Goal: Obtain resource: Download file/media

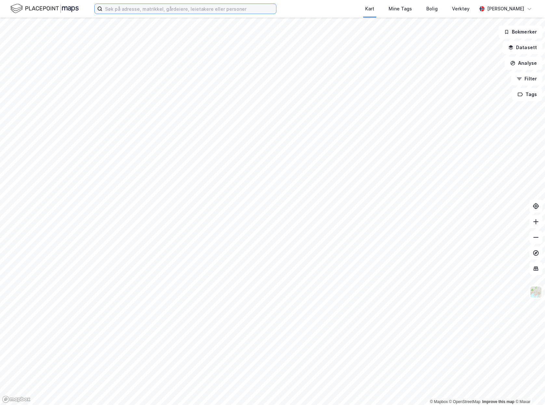
click at [195, 12] on input at bounding box center [190, 9] width 174 height 10
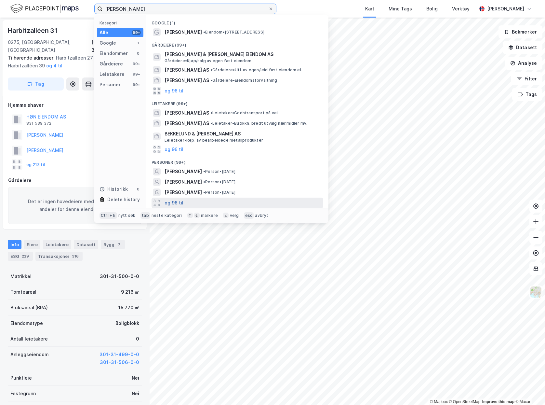
type input "[PERSON_NAME]"
click at [171, 202] on button "og 96 til" at bounding box center [174, 203] width 19 height 8
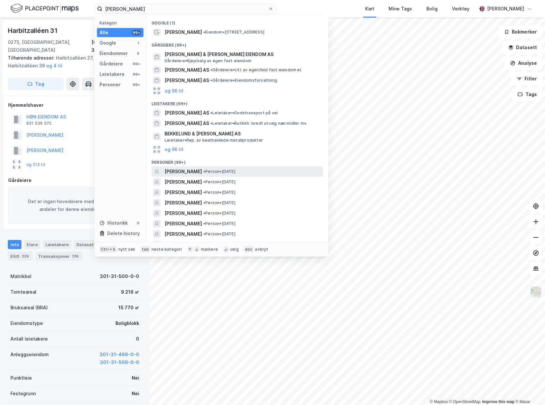
click at [268, 172] on div "[PERSON_NAME] • Person • [DATE]" at bounding box center [243, 172] width 157 height 8
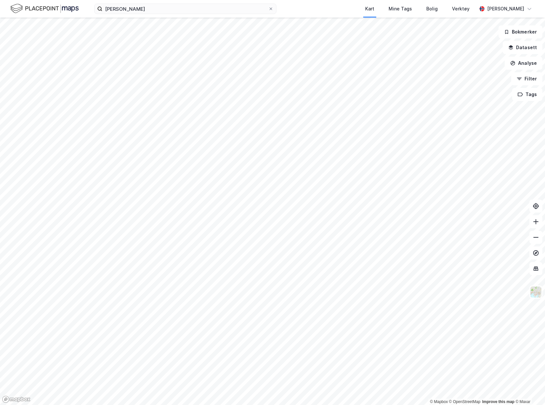
click at [178, 3] on div "[PERSON_NAME] Kart Mine Tags Bolig Verktøy [PERSON_NAME]" at bounding box center [272, 9] width 545 height 18
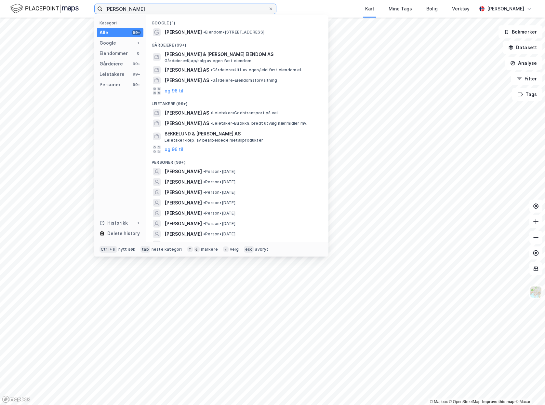
click at [180, 7] on input "[PERSON_NAME]" at bounding box center [186, 9] width 166 height 10
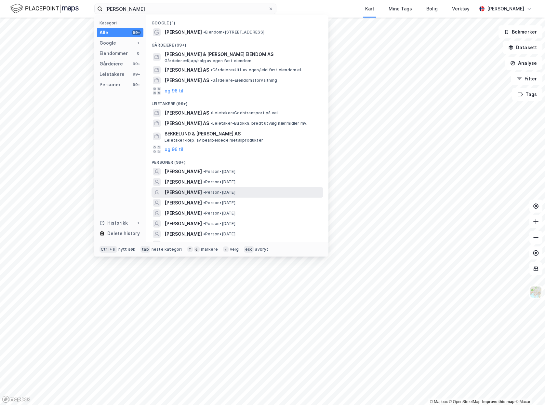
click at [280, 191] on div "[PERSON_NAME] • Person • [DATE]" at bounding box center [243, 192] width 157 height 8
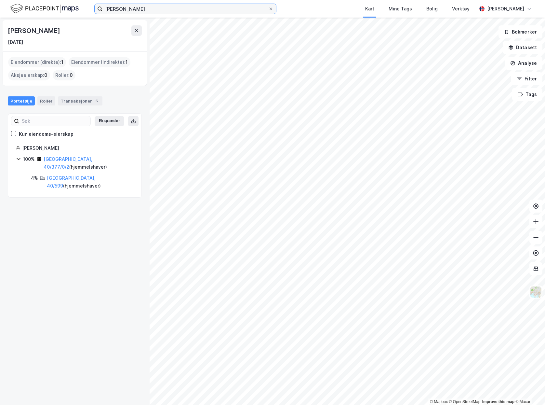
click at [159, 10] on input "[PERSON_NAME]" at bounding box center [186, 9] width 166 height 10
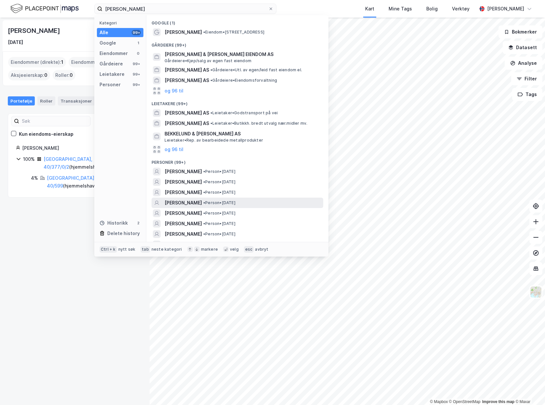
click at [248, 202] on div "[PERSON_NAME] • Person • [DATE]" at bounding box center [243, 203] width 157 height 8
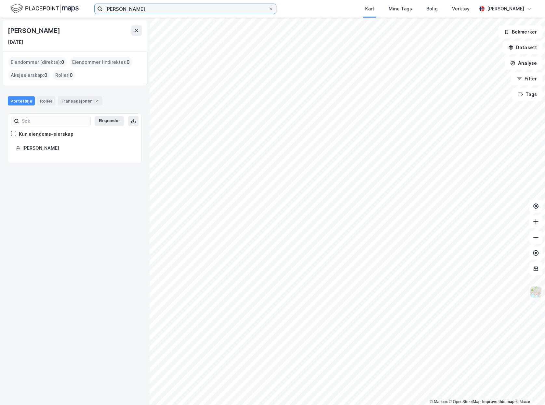
click at [186, 12] on input "[PERSON_NAME]" at bounding box center [186, 9] width 166 height 10
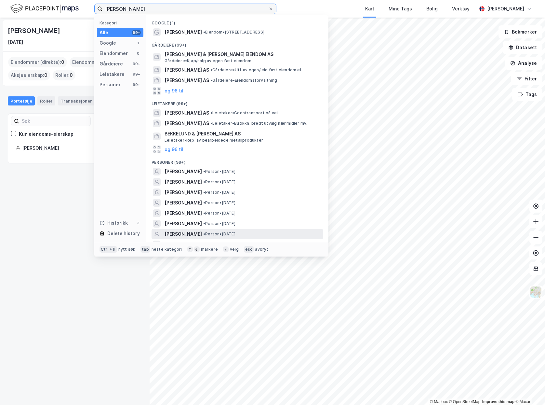
scroll to position [33, 0]
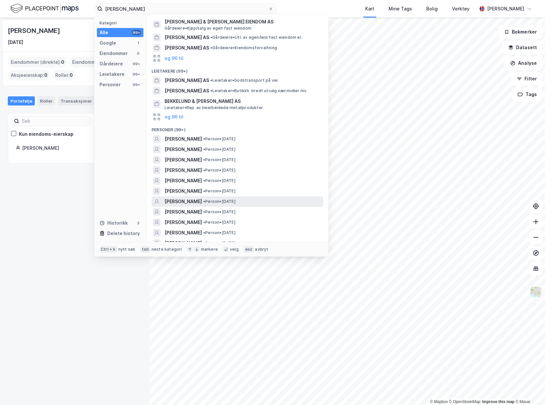
click at [271, 202] on div "[PERSON_NAME] • Person • [DATE]" at bounding box center [243, 202] width 157 height 8
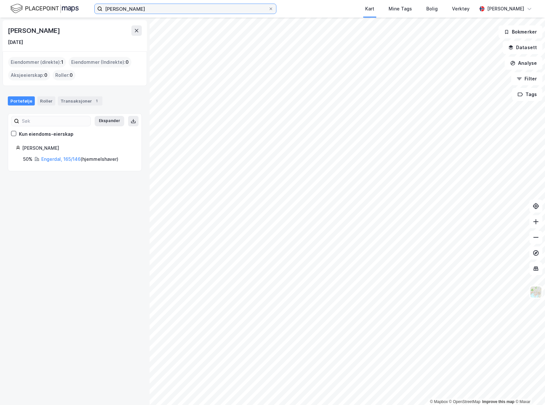
click at [174, 6] on input "[PERSON_NAME]" at bounding box center [186, 9] width 166 height 10
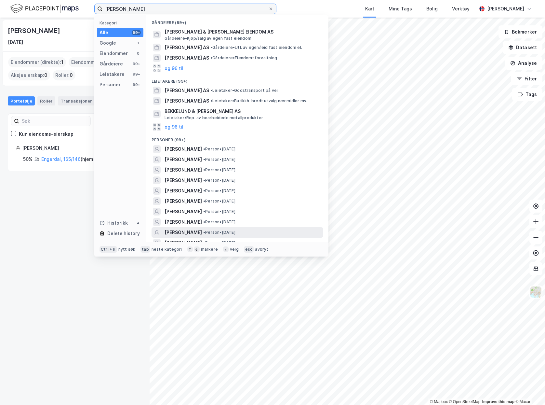
scroll to position [33, 0]
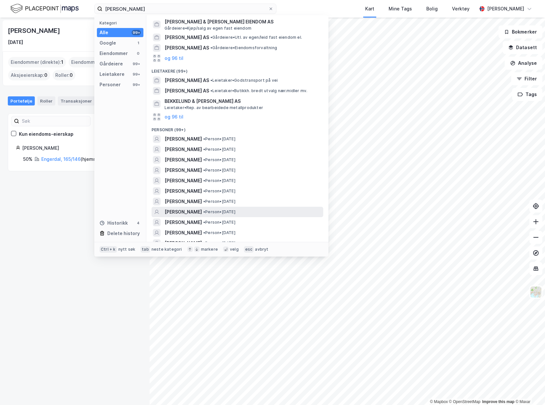
click at [280, 213] on div "[PERSON_NAME] • Person • [DATE]" at bounding box center [243, 212] width 157 height 8
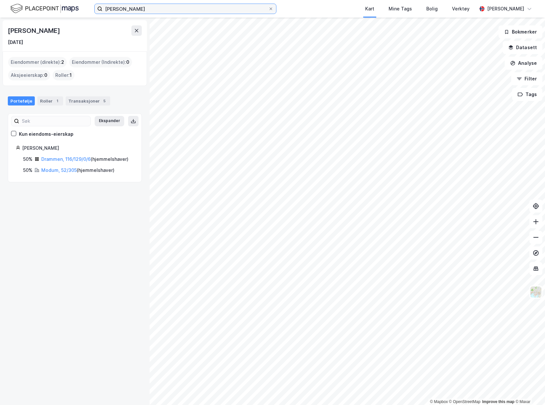
click at [191, 6] on input "[PERSON_NAME]" at bounding box center [186, 9] width 166 height 10
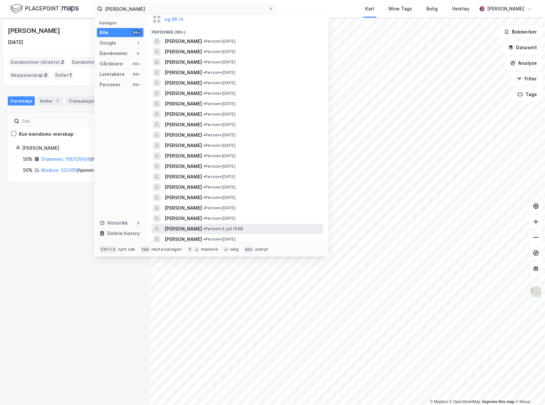
scroll to position [98, 0]
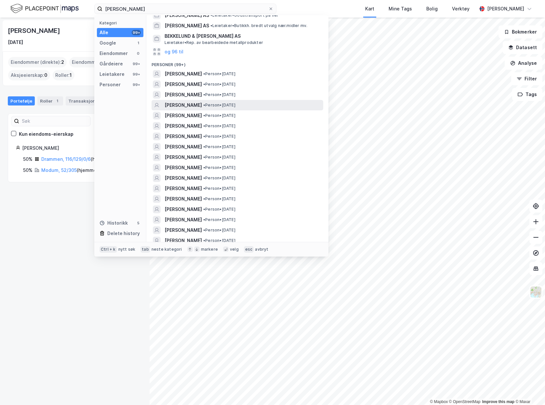
click at [281, 102] on div "[PERSON_NAME] • Person • [DATE]" at bounding box center [243, 105] width 157 height 8
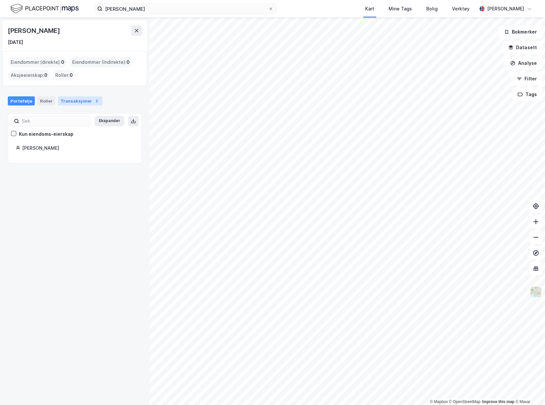
click at [77, 97] on div "Transaksjoner 2" at bounding box center [80, 100] width 45 height 9
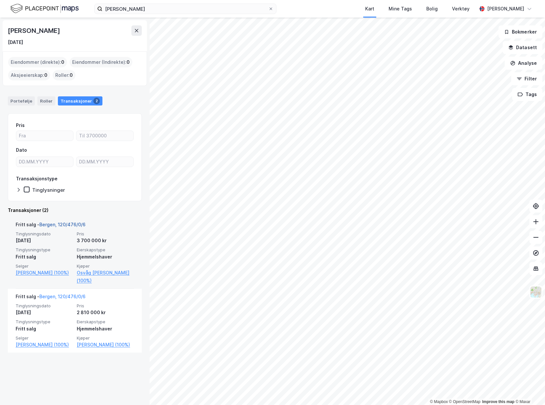
click at [74, 224] on link "Bergen, 120/476/0/6" at bounding box center [62, 225] width 46 height 6
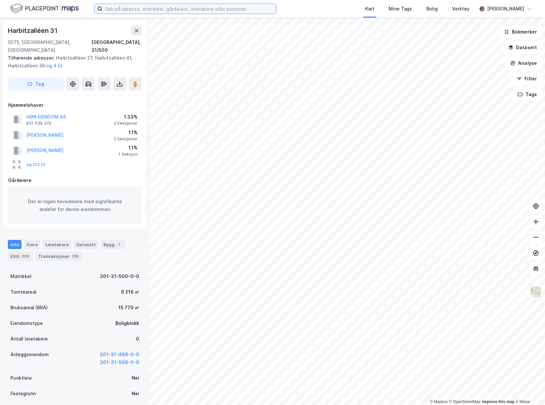
click at [118, 10] on input at bounding box center [190, 9] width 174 height 10
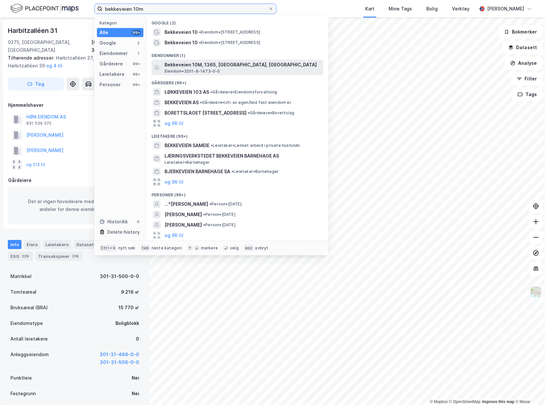
type input "bekkeveien 10m"
click at [253, 65] on span "Bekkeveien 10M, 1365, BLOMMENHOLM, BÆRUM" at bounding box center [243, 65] width 156 height 8
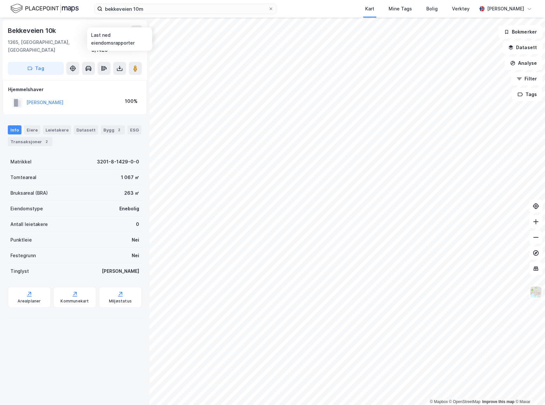
click at [26, 142] on div "Info Eiere Leietakere Datasett Bygg 2 ESG Transaksjoner 2 Matrikkel 3201-8-1429…" at bounding box center [75, 218] width 134 height 203
click at [29, 137] on div "Transaksjoner 2" at bounding box center [30, 141] width 45 height 9
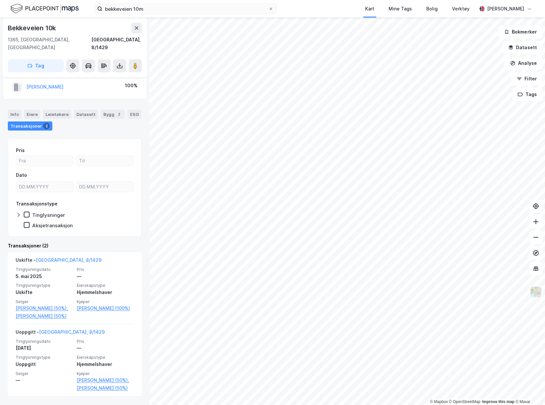
scroll to position [22, 0]
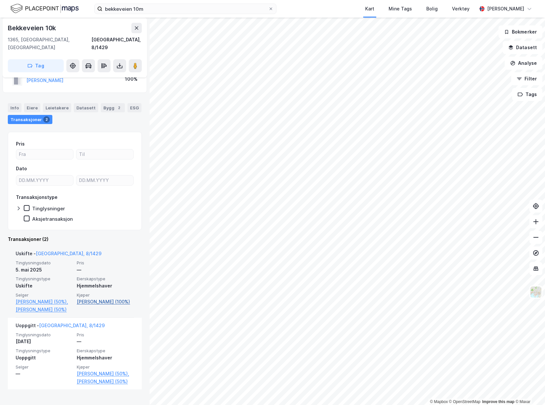
click at [99, 298] on link "Vasshus Eva Helene H (100%)" at bounding box center [105, 302] width 57 height 8
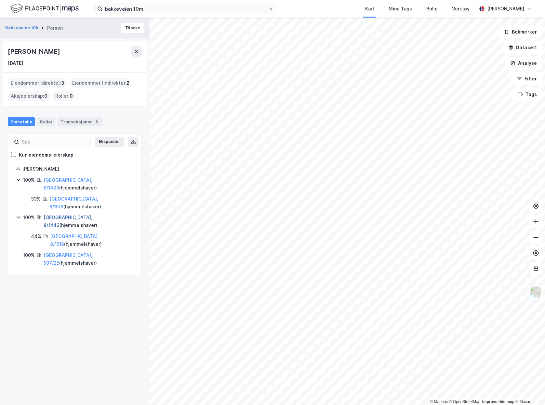
click at [71, 214] on link "Bærum, 8/1443" at bounding box center [68, 220] width 49 height 13
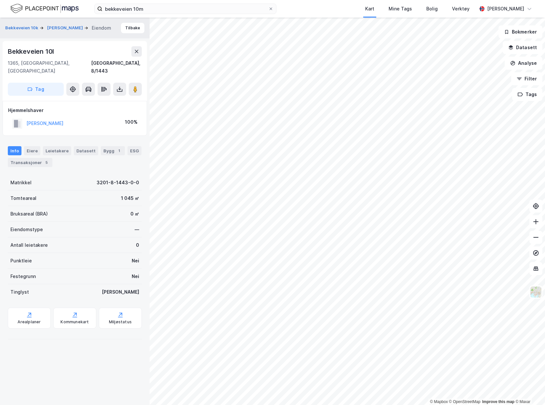
click at [35, 160] on div "Info Eiere Leietakere Datasett Bygg 1 ESG Transaksjoner 5" at bounding box center [75, 153] width 150 height 31
click at [35, 158] on div "Transaksjoner 5" at bounding box center [30, 162] width 45 height 9
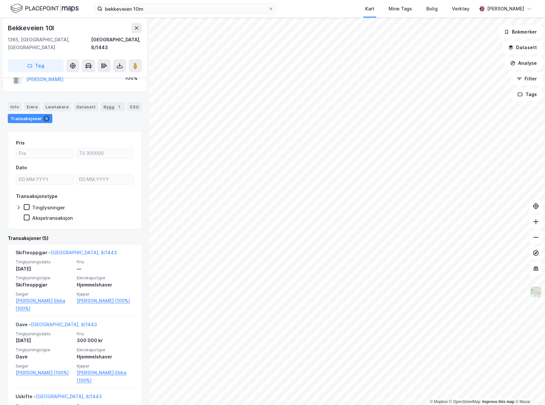
scroll to position [33, 0]
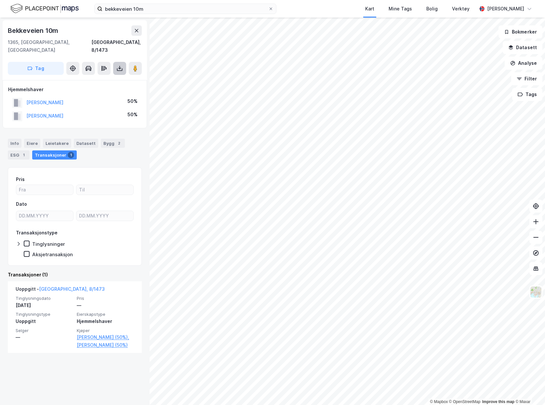
click at [122, 65] on icon at bounding box center [119, 68] width 7 height 7
click at [111, 76] on div "Last ned grunnbok" at bounding box center [91, 81] width 69 height 10
